Goal: Obtain resource: Obtain resource

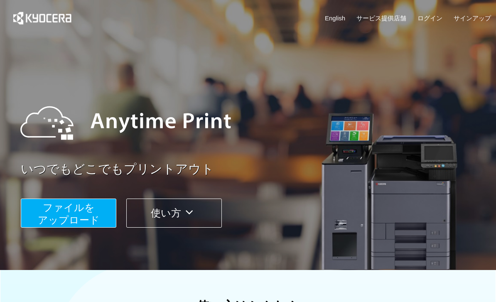
click at [88, 217] on span "ファイルを ​​アップロード" at bounding box center [69, 214] width 62 height 24
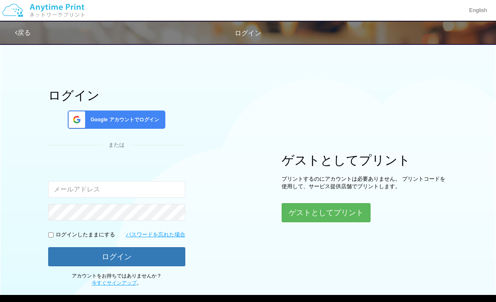
click at [336, 213] on button "ゲストとしてプリント" at bounding box center [325, 212] width 89 height 19
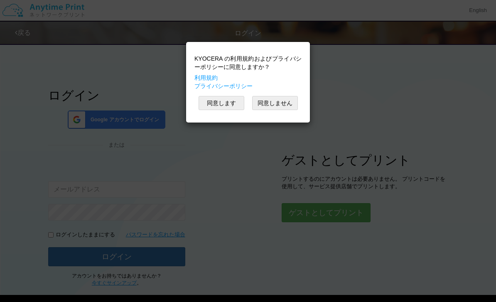
click at [230, 107] on button "同意します" at bounding box center [221, 103] width 46 height 14
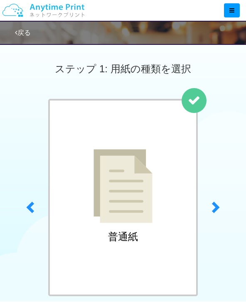
click at [220, 207] on span at bounding box center [214, 207] width 12 height 12
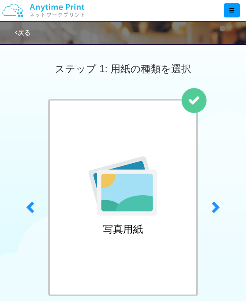
click at [225, 194] on link "next" at bounding box center [216, 205] width 33 height 212
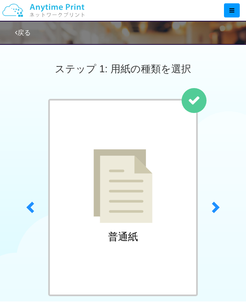
click at [125, 154] on img at bounding box center [122, 186] width 59 height 74
click at [132, 208] on img at bounding box center [122, 186] width 59 height 74
click at [120, 223] on img at bounding box center [122, 186] width 59 height 74
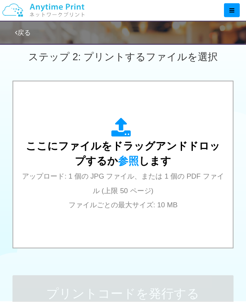
scroll to position [278, 0]
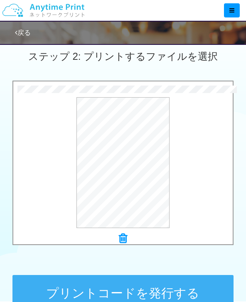
click at [191, 289] on button "プリントコードを発行する" at bounding box center [122, 293] width 221 height 37
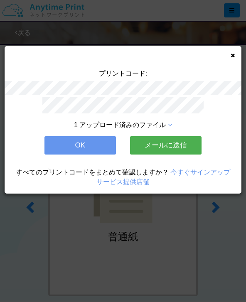
click at [87, 142] on button "OK" at bounding box center [79, 145] width 71 height 18
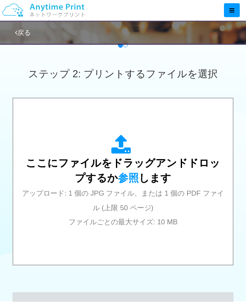
scroll to position [261, 0]
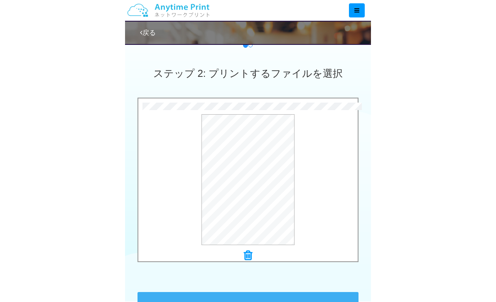
scroll to position [0, 0]
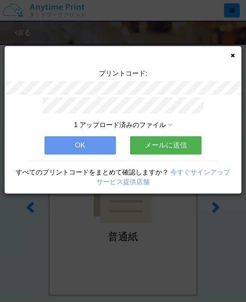
click at [88, 146] on button "OK" at bounding box center [79, 145] width 71 height 18
